Goal: Information Seeking & Learning: Learn about a topic

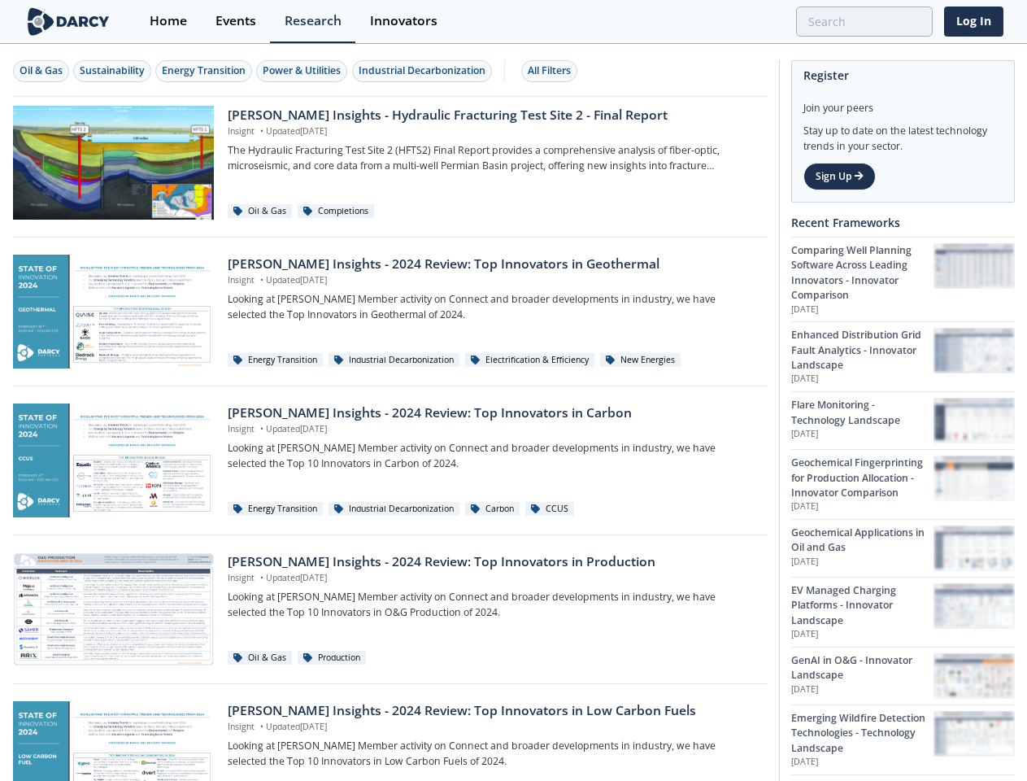
click at [41, 71] on div "Oil & Gas" at bounding box center [41, 70] width 43 height 15
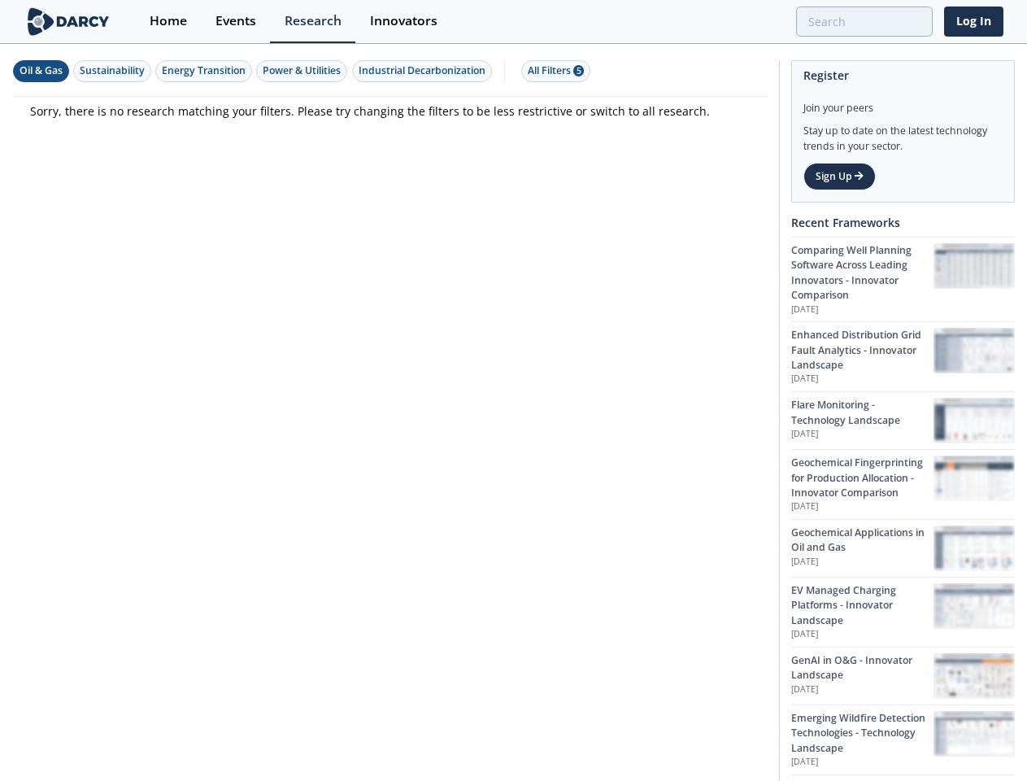
click at [113, 71] on div "Sustainability" at bounding box center [112, 70] width 65 height 15
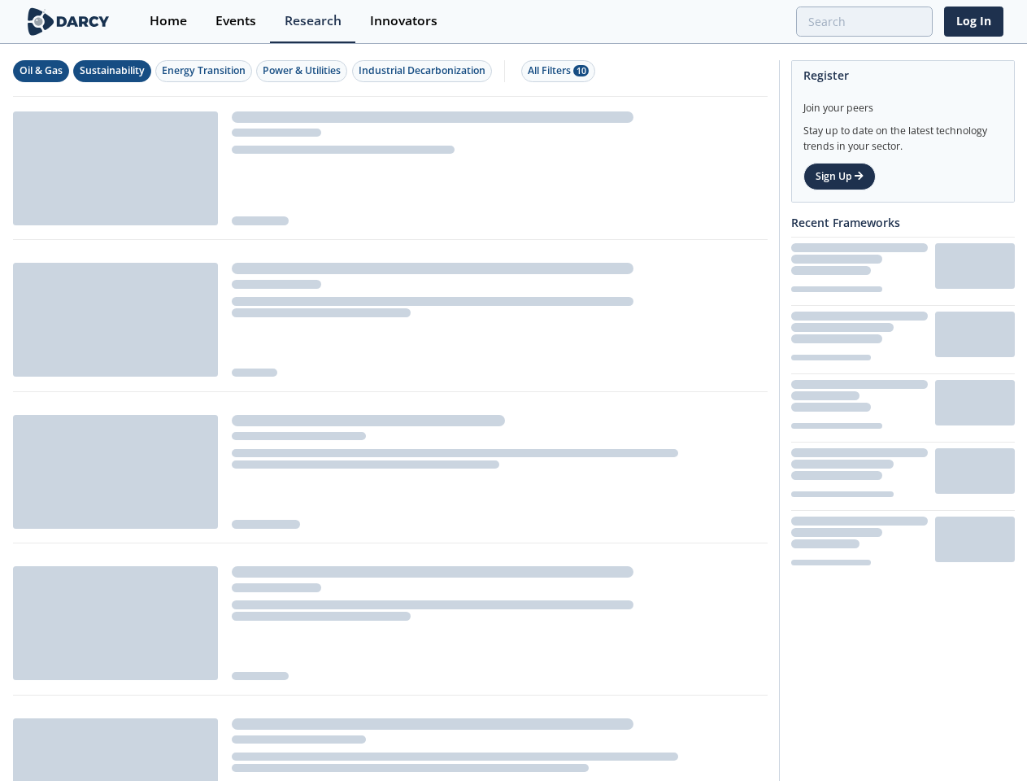
click at [205, 71] on div "Energy Transition" at bounding box center [204, 70] width 84 height 15
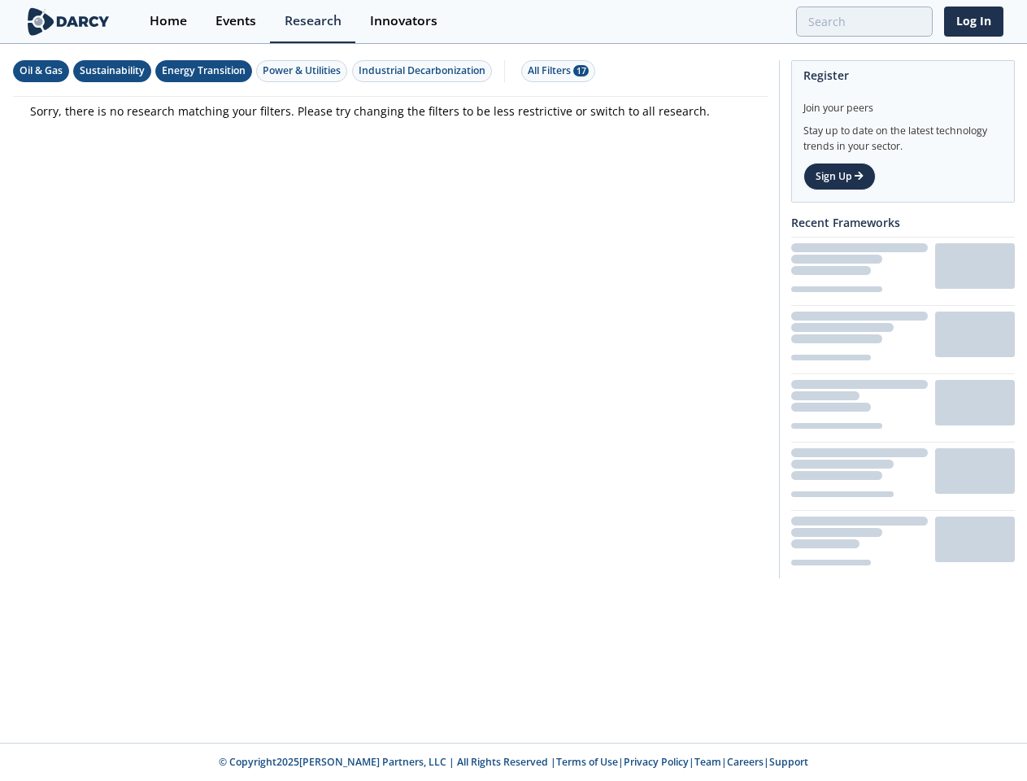
click at [304, 71] on div "Power & Utilities" at bounding box center [302, 70] width 78 height 15
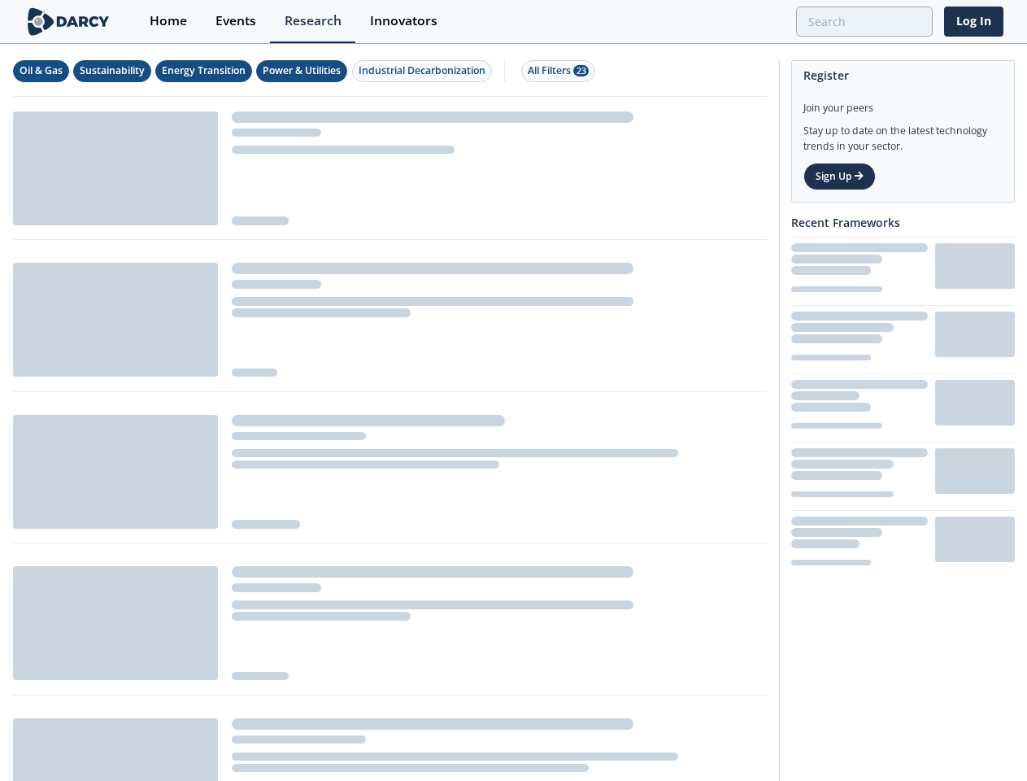
click at [425, 71] on div "Industrial Decarbonization" at bounding box center [422, 70] width 127 height 15
